Goal: Task Accomplishment & Management: Use online tool/utility

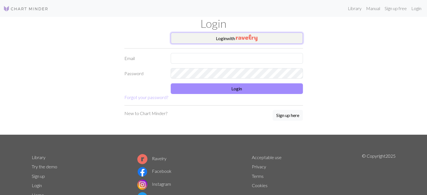
click at [220, 38] on button "Login with" at bounding box center [237, 38] width 132 height 11
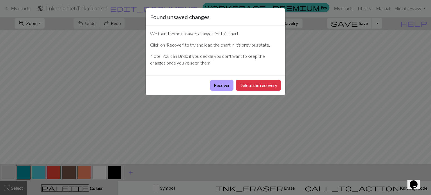
click at [222, 87] on button "Recover" at bounding box center [221, 85] width 23 height 11
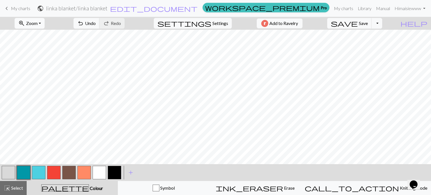
click at [44, 27] on button "zoom_in Zoom Zoom" at bounding box center [30, 23] width 30 height 11
click at [44, 48] on button "Fit width" at bounding box center [37, 44] width 44 height 9
click at [70, 171] on button "button" at bounding box center [68, 172] width 13 height 13
click at [67, 171] on button "button" at bounding box center [68, 172] width 13 height 13
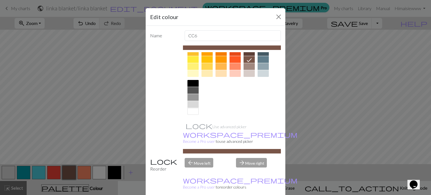
scroll to position [90, 0]
click at [191, 97] on div at bounding box center [192, 98] width 11 height 7
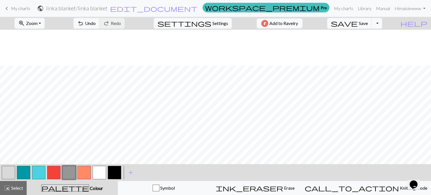
scroll to position [51, 0]
click at [69, 176] on button "button" at bounding box center [68, 172] width 13 height 13
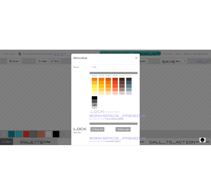
scroll to position [85, 0]
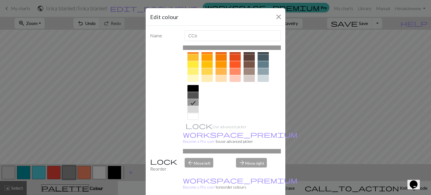
click at [248, 61] on div at bounding box center [249, 66] width 11 height 38
click at [247, 64] on div at bounding box center [249, 64] width 11 height 7
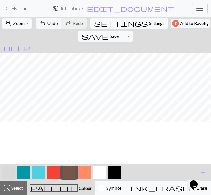
scroll to position [322, 0]
